Goal: Navigation & Orientation: Understand site structure

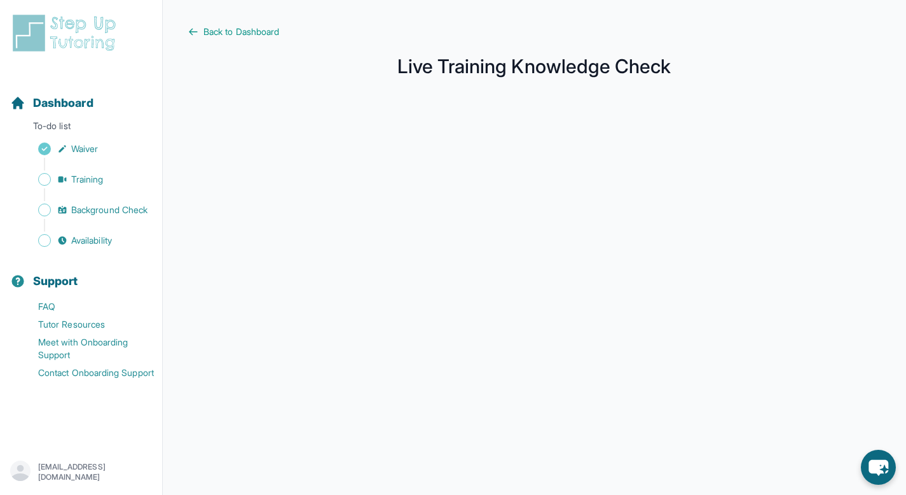
scroll to position [182, 0]
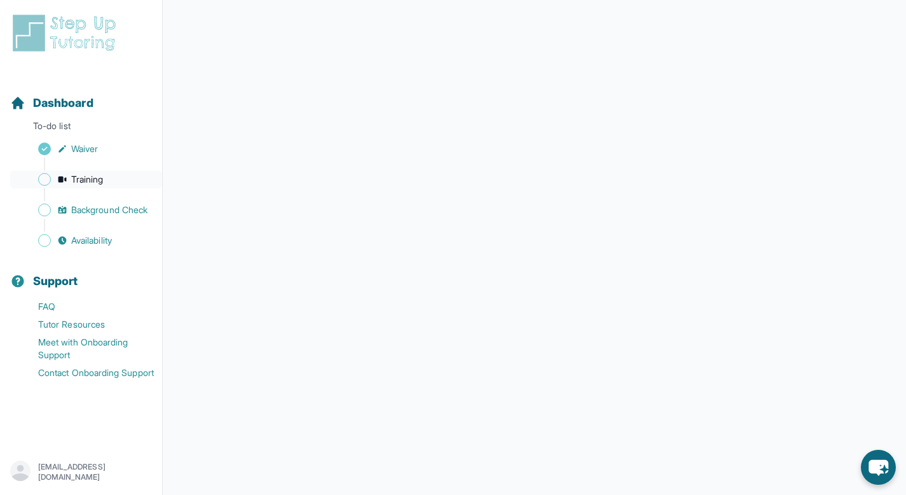
click at [90, 180] on span "Training" at bounding box center [87, 179] width 32 height 13
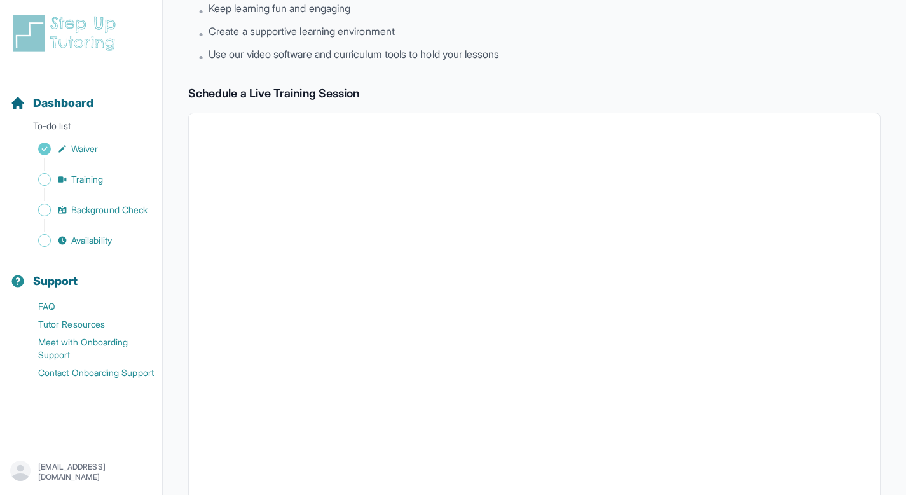
scroll to position [76, 0]
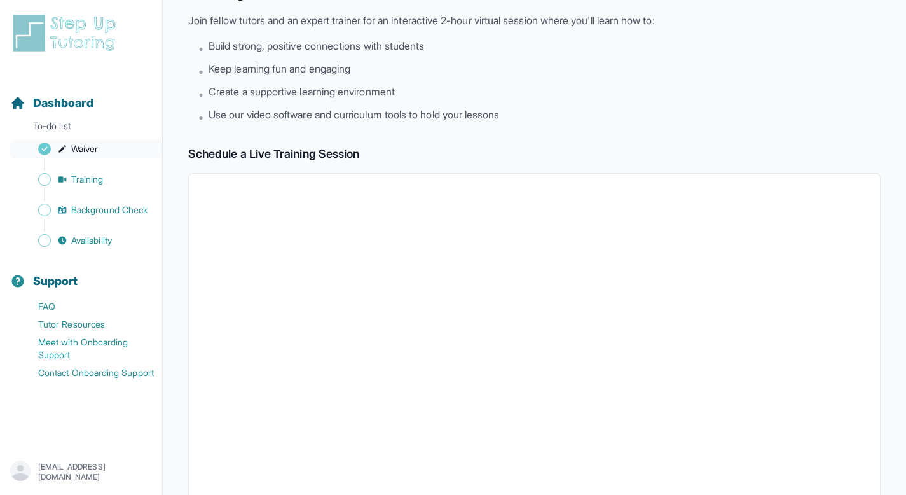
click at [107, 144] on link "Waiver" at bounding box center [86, 149] width 152 height 18
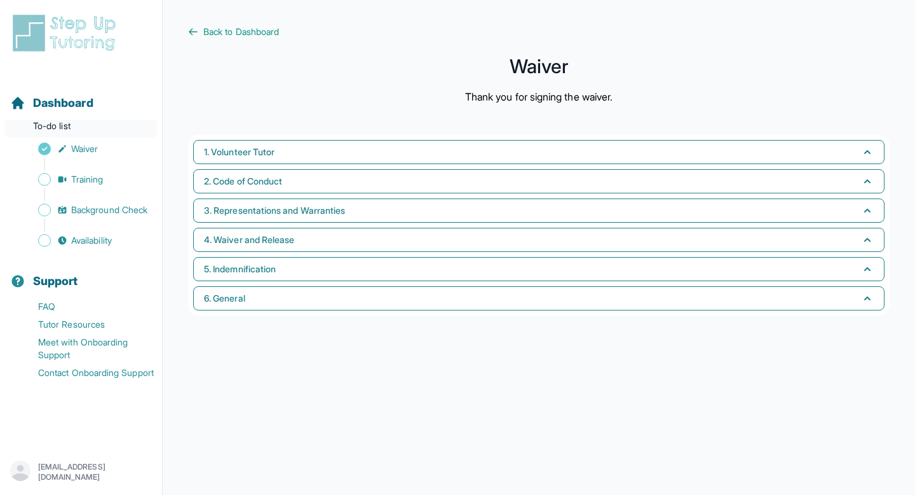
click at [63, 129] on p "To-do list" at bounding box center [81, 128] width 152 height 18
click at [49, 125] on p "To-do list" at bounding box center [81, 128] width 152 height 18
click at [44, 112] on div "Dashboard" at bounding box center [81, 103] width 152 height 28
click at [74, 109] on span "Dashboard" at bounding box center [63, 103] width 60 height 18
